Goal: Contribute content

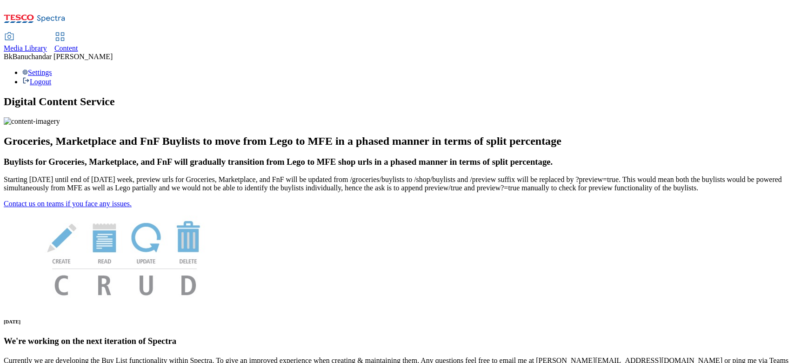
click at [15, 31] on icon at bounding box center [9, 36] width 11 height 11
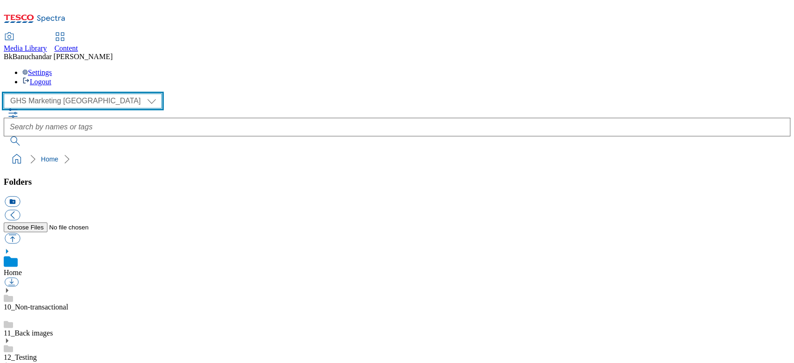
click at [66, 93] on select "GHS Marketing UK iGHS Marketing CE MCA CZ MCA HU MCA SK" at bounding box center [83, 100] width 158 height 15
select select "flare-ighs-ce-mktg"
click at [7, 93] on select "GHS Marketing UK iGHS Marketing CE MCA CZ MCA HU MCA SK" at bounding box center [83, 100] width 158 height 15
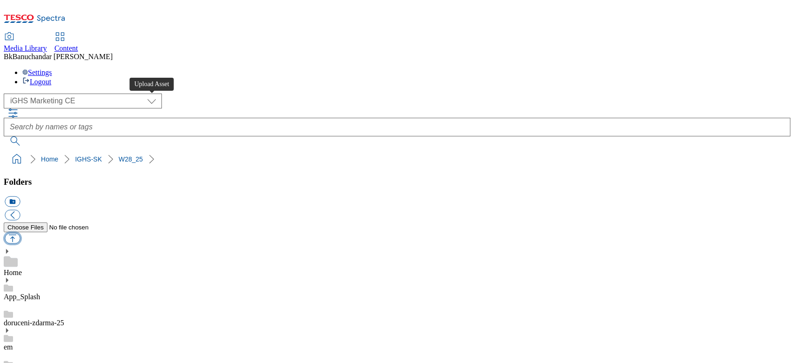
click at [20, 233] on button "button" at bounding box center [12, 238] width 15 height 11
type input "C:\fakepath\slide_new_en.jpg"
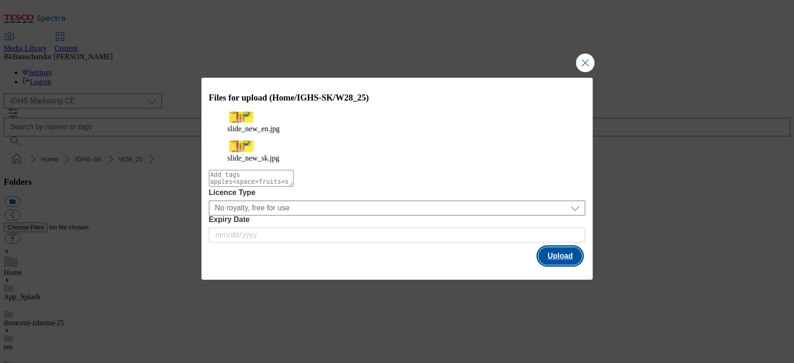
click at [557, 249] on button "Upload" at bounding box center [560, 256] width 44 height 18
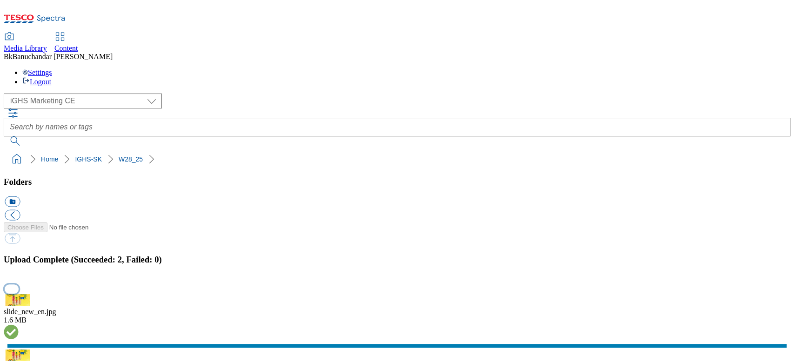
click at [19, 284] on button "button" at bounding box center [12, 288] width 14 height 9
